Goal: Task Accomplishment & Management: Complete application form

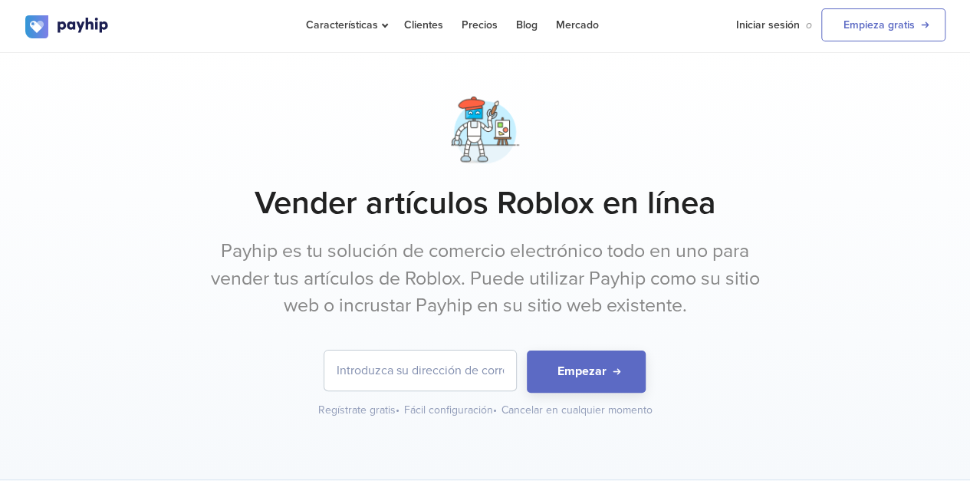
click at [436, 370] on input "email" at bounding box center [420, 370] width 192 height 40
type input "[PERSON_NAME][EMAIL_ADDRESS][DOMAIN_NAME]"
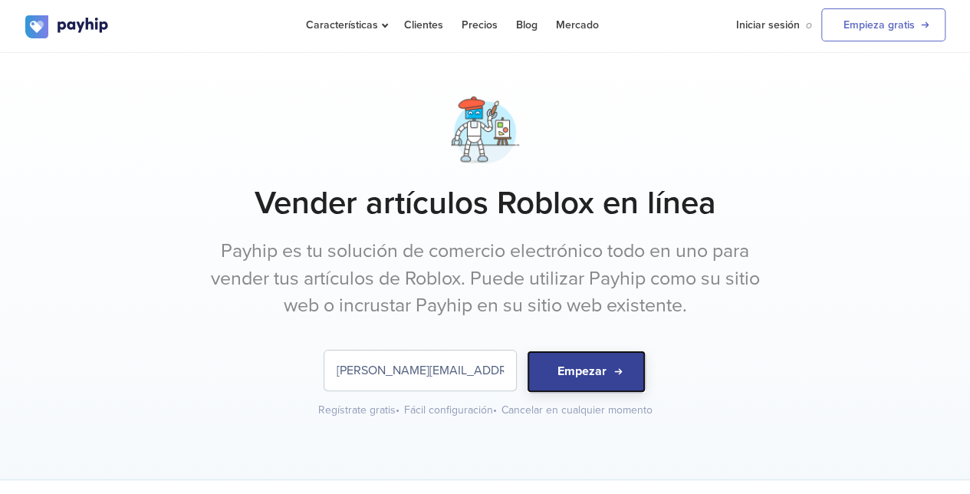
click at [583, 383] on button "Empezar" at bounding box center [586, 371] width 119 height 42
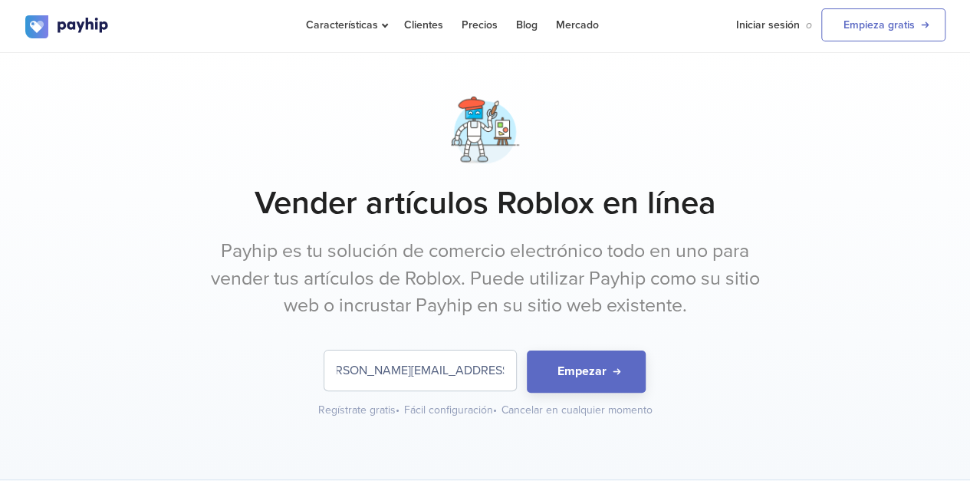
drag, startPoint x: 330, startPoint y: 367, endPoint x: 823, endPoint y: 375, distance: 493.0
click at [823, 375] on form "[PERSON_NAME][EMAIL_ADDRESS][DOMAIN_NAME] Empezar" at bounding box center [485, 371] width 920 height 42
click at [409, 363] on input "email" at bounding box center [420, 370] width 192 height 40
click at [440, 353] on input "email" at bounding box center [420, 370] width 192 height 40
type input "[EMAIL_ADDRESS][DOMAIN_NAME]"
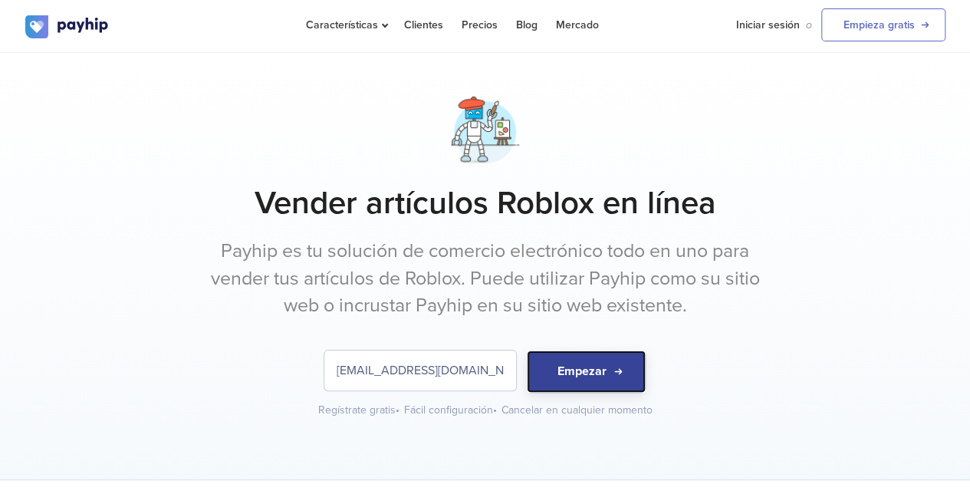
click at [597, 374] on button "Empezar" at bounding box center [586, 371] width 119 height 42
